Goal: Task Accomplishment & Management: Manage account settings

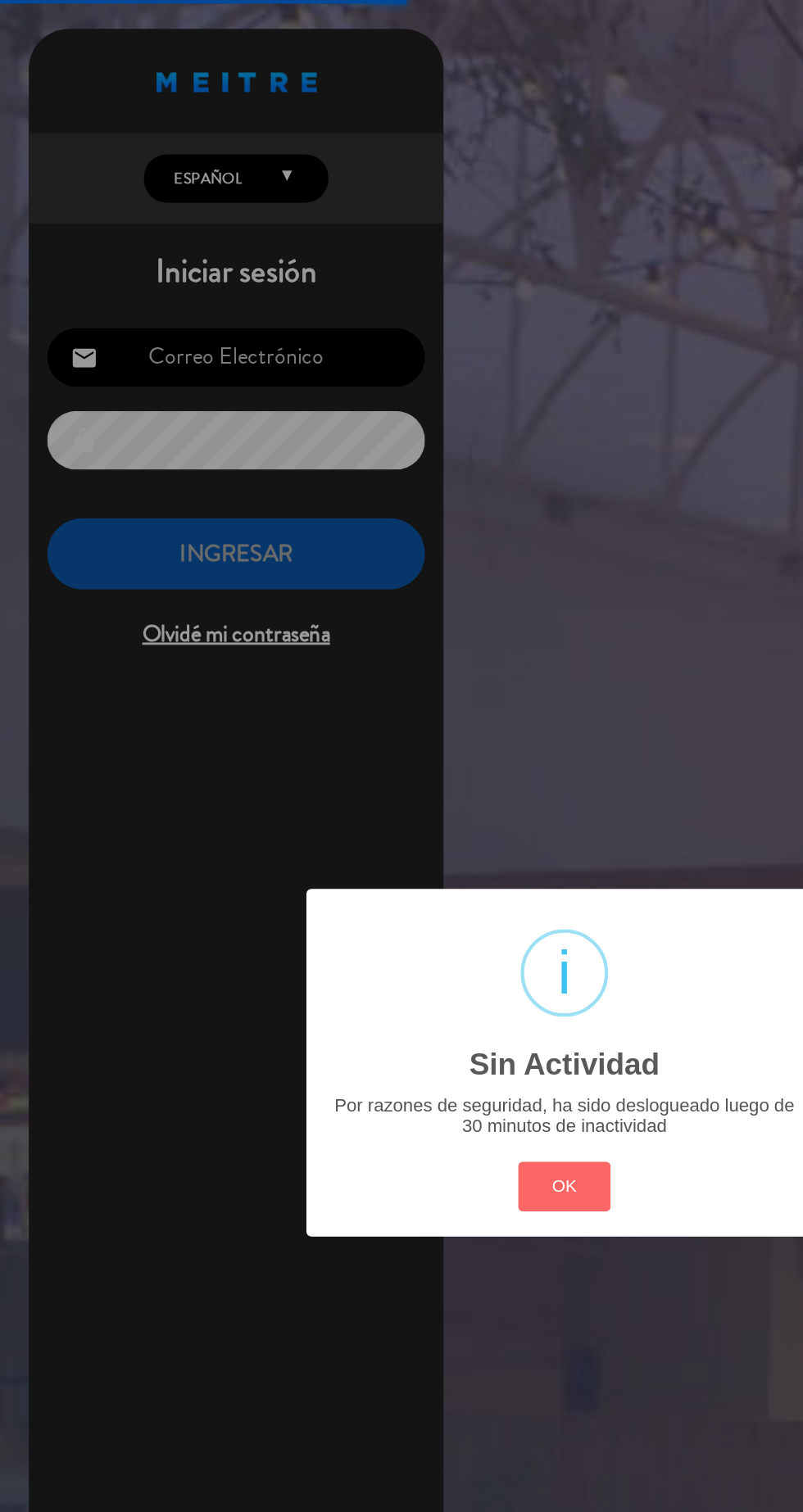
click at [418, 855] on button "OK" at bounding box center [402, 844] width 67 height 35
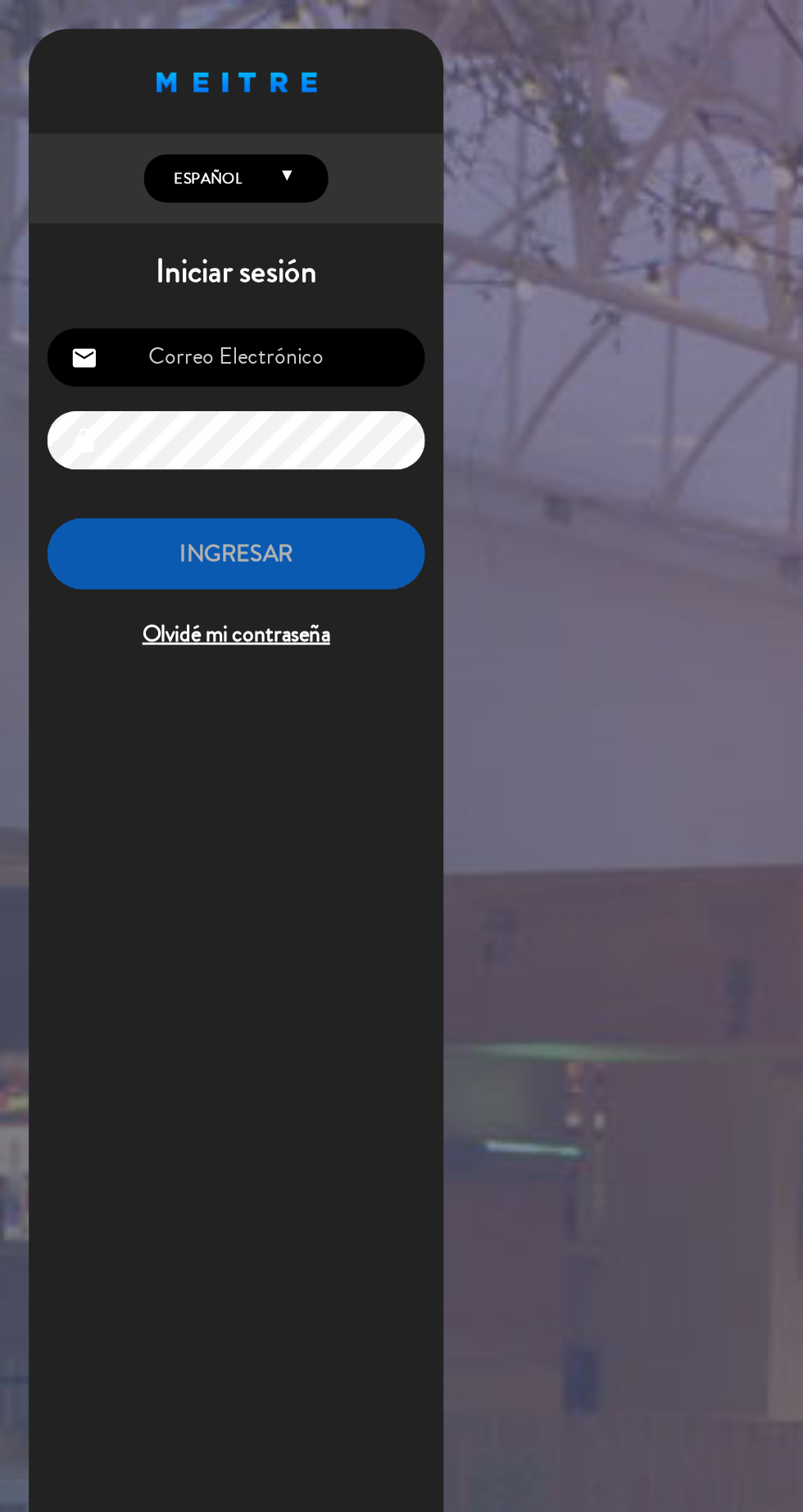
click at [235, 250] on input "email" at bounding box center [167, 254] width 269 height 42
type input "[EMAIL_ADDRESS][DOMAIN_NAME]"
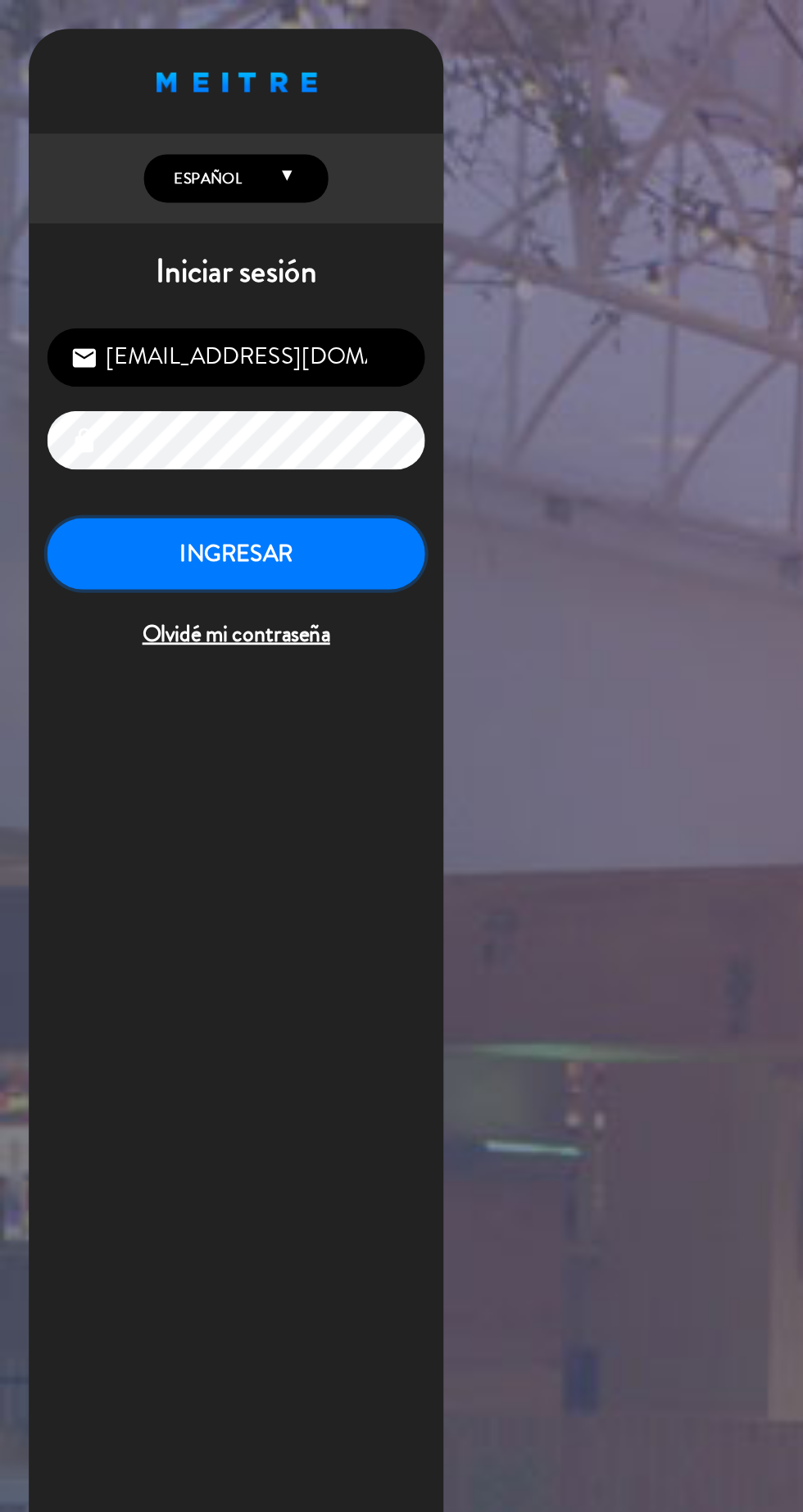
click at [249, 392] on button "INGRESAR" at bounding box center [167, 395] width 269 height 52
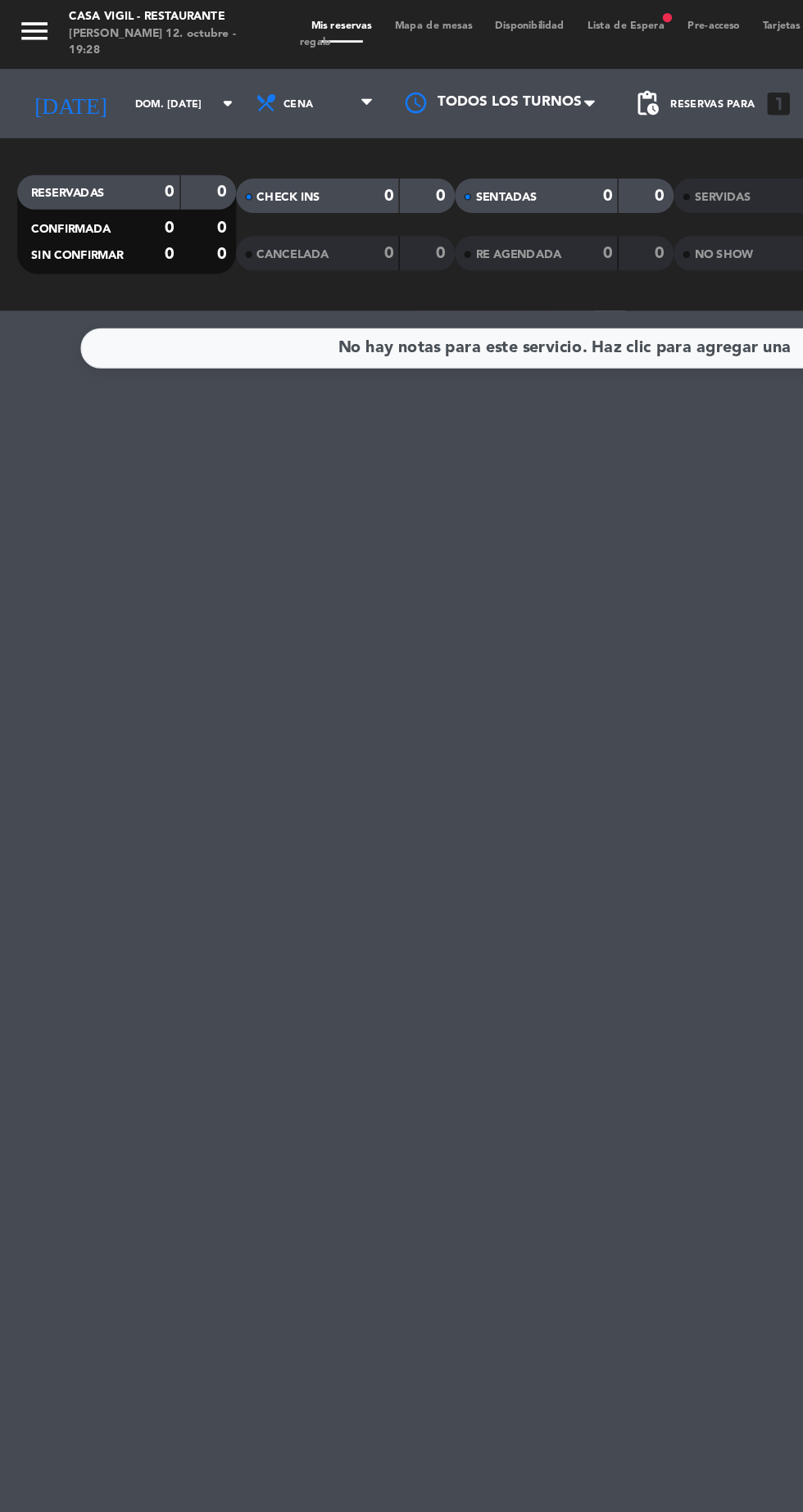
click at [119, 74] on input "dom. [DATE]" at bounding box center [140, 73] width 103 height 25
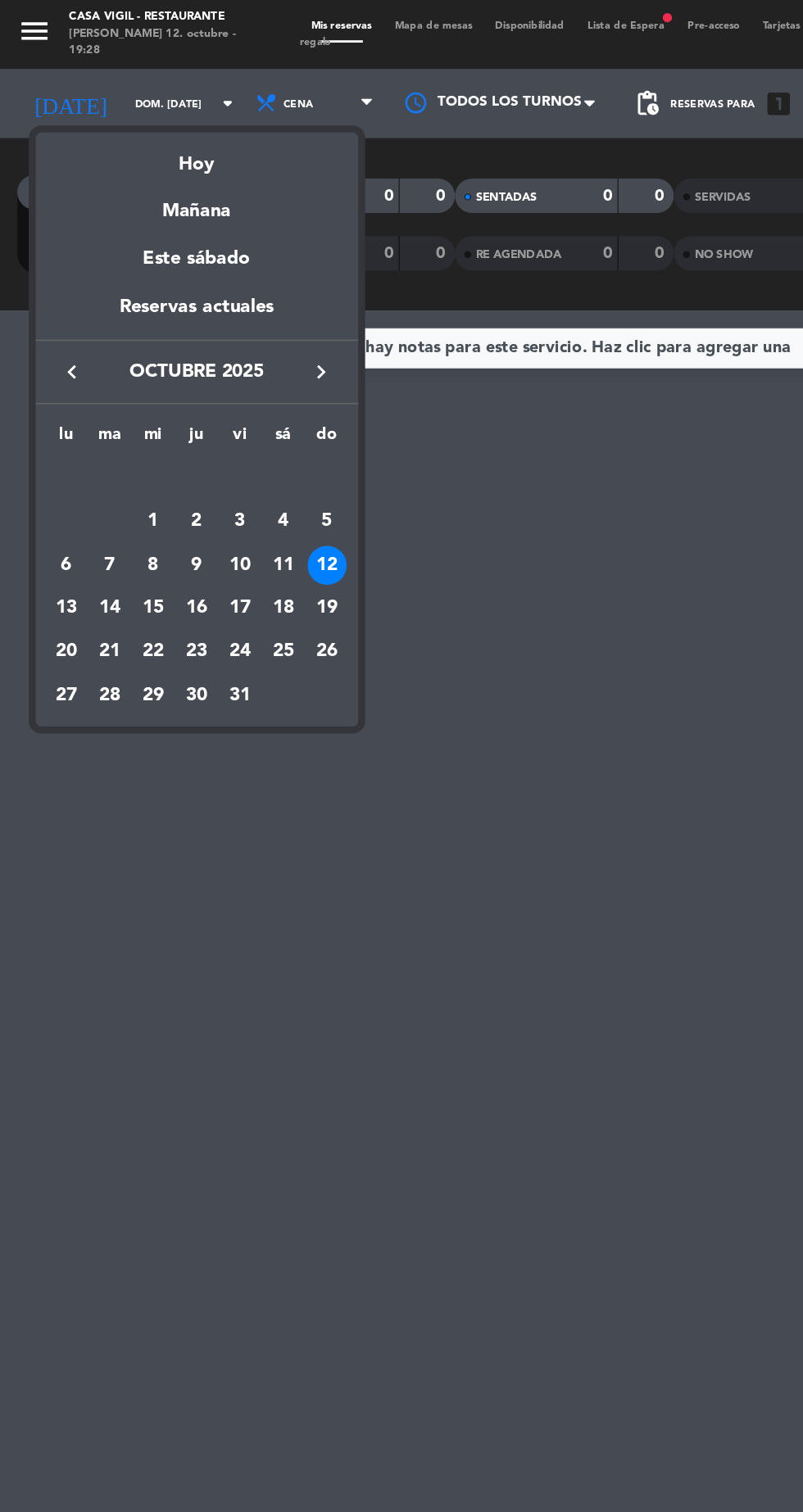
click at [208, 405] on div "11" at bounding box center [201, 402] width 28 height 28
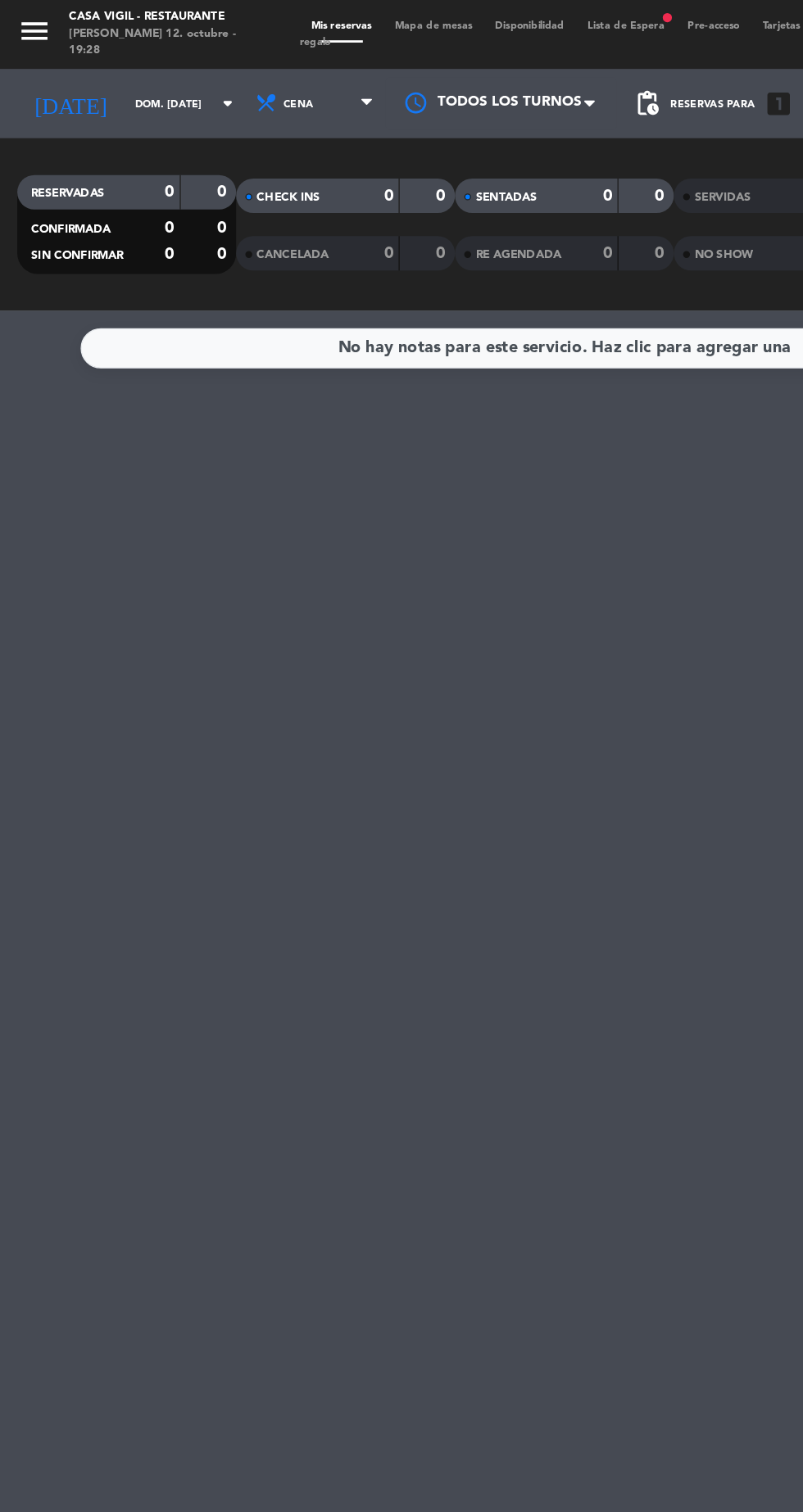
type input "sáb. [DATE]"
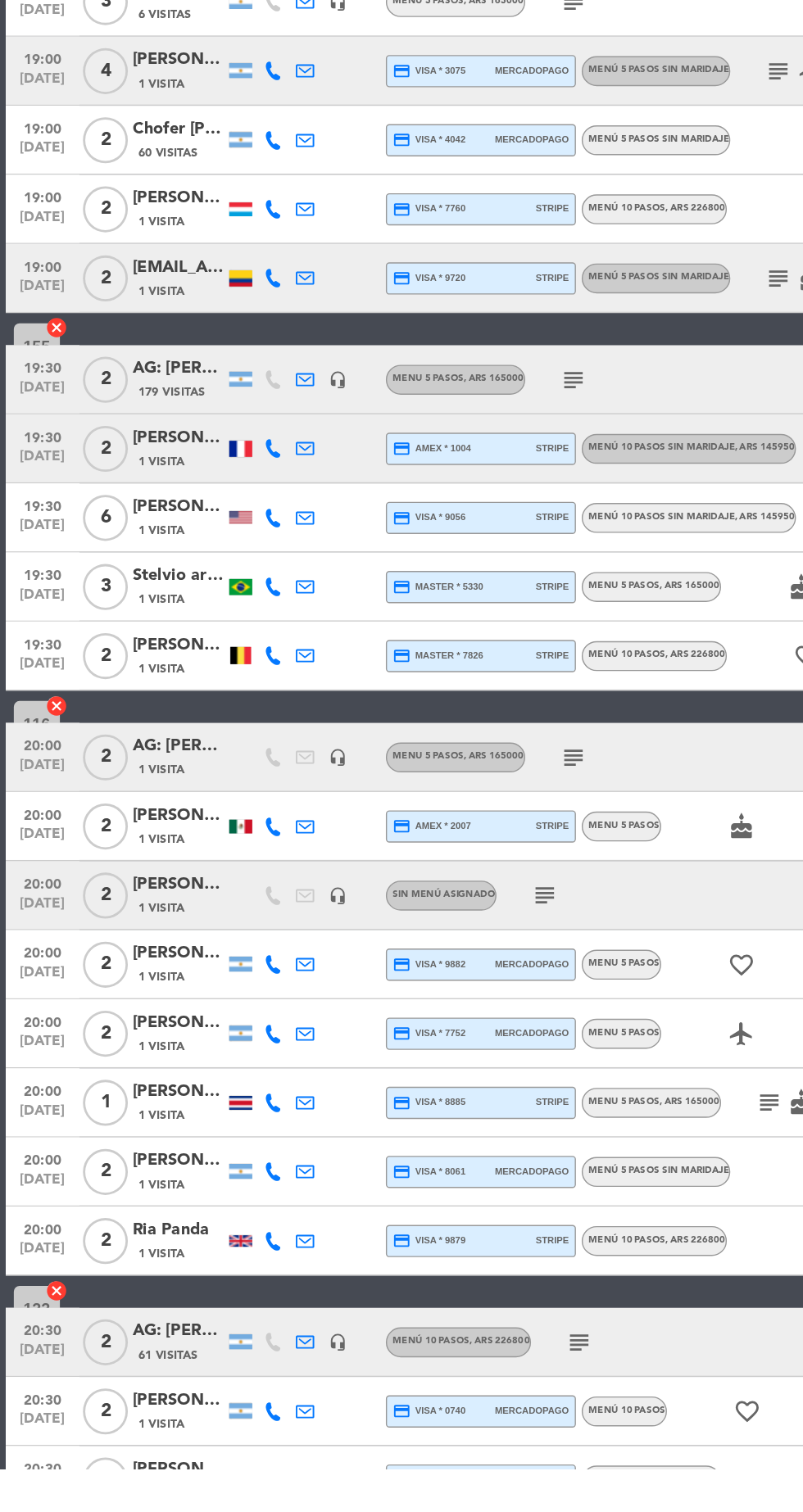
click at [170, 933] on div at bounding box center [171, 933] width 15 height 12
click at [139, 931] on div "[PERSON_NAME]" at bounding box center [127, 926] width 66 height 18
